Goal: Feedback & Contribution: Submit feedback/report problem

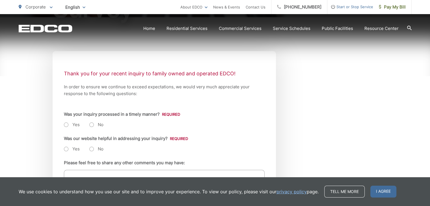
scroll to position [97, 0]
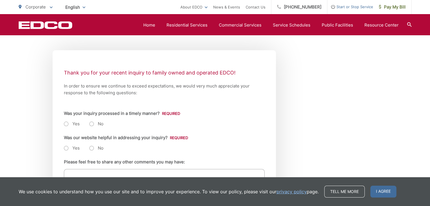
click at [67, 123] on label "Yes" at bounding box center [72, 124] width 16 height 6
radio input "true"
click at [66, 149] on label "Yes" at bounding box center [72, 148] width 16 height 6
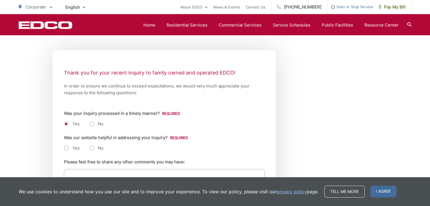
radio input "true"
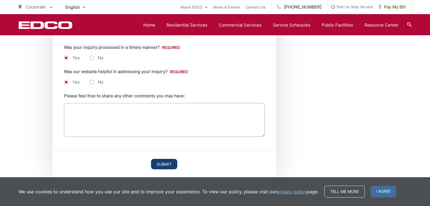
click at [160, 166] on input "Submit" at bounding box center [164, 164] width 26 height 10
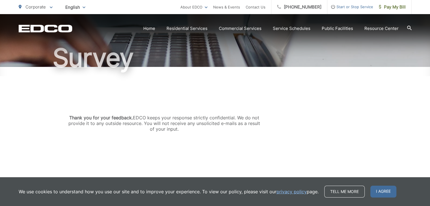
scroll to position [54, 0]
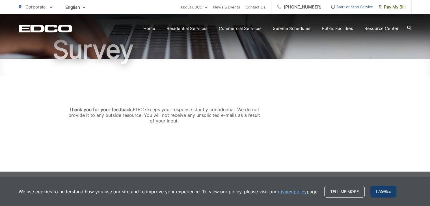
click at [384, 191] on span "I agree" at bounding box center [383, 192] width 26 height 12
